Goal: Information Seeking & Learning: Learn about a topic

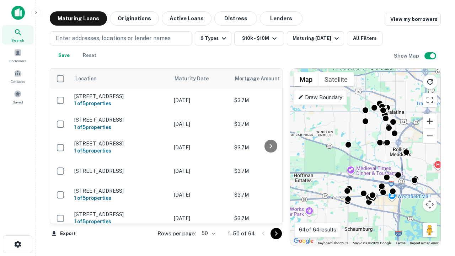
click at [430, 121] on button "Zoom in" at bounding box center [429, 121] width 14 height 14
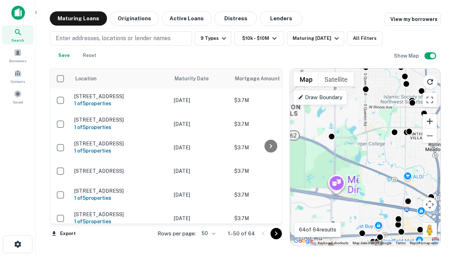
click at [430, 121] on button "Zoom in" at bounding box center [429, 121] width 14 height 14
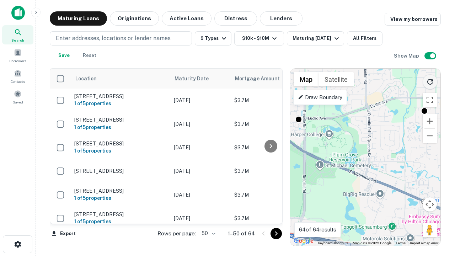
click at [430, 80] on icon "Reload search area" at bounding box center [430, 81] width 9 height 9
